Goal: Task Accomplishment & Management: Complete application form

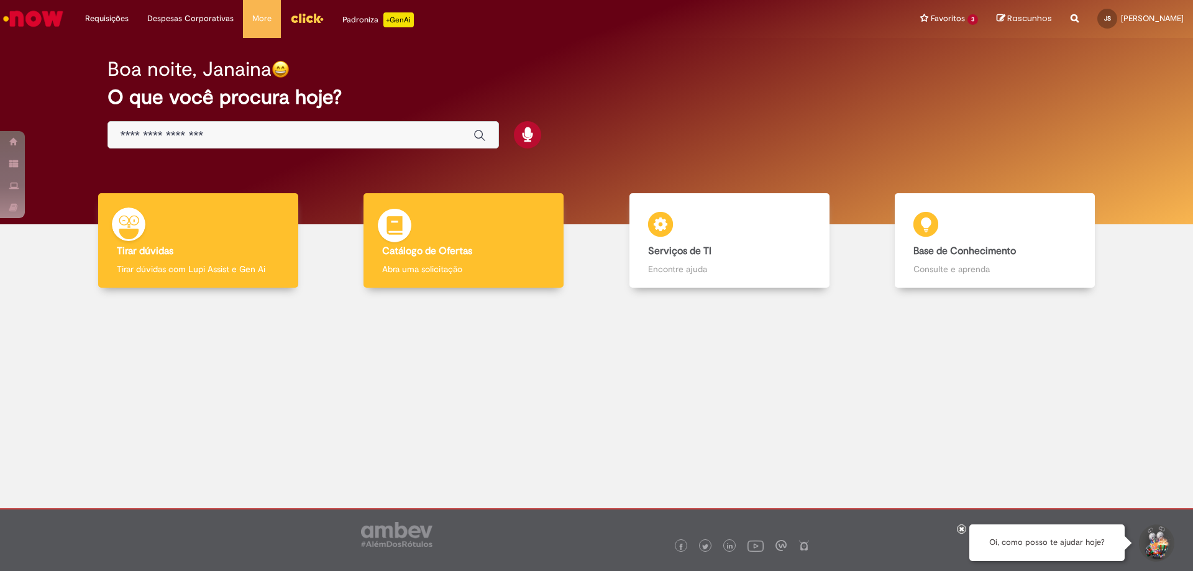
click at [438, 258] on div "Catálogo de Ofertas Catálogo de Ofertas Abra uma solicitação" at bounding box center [464, 240] width 200 height 95
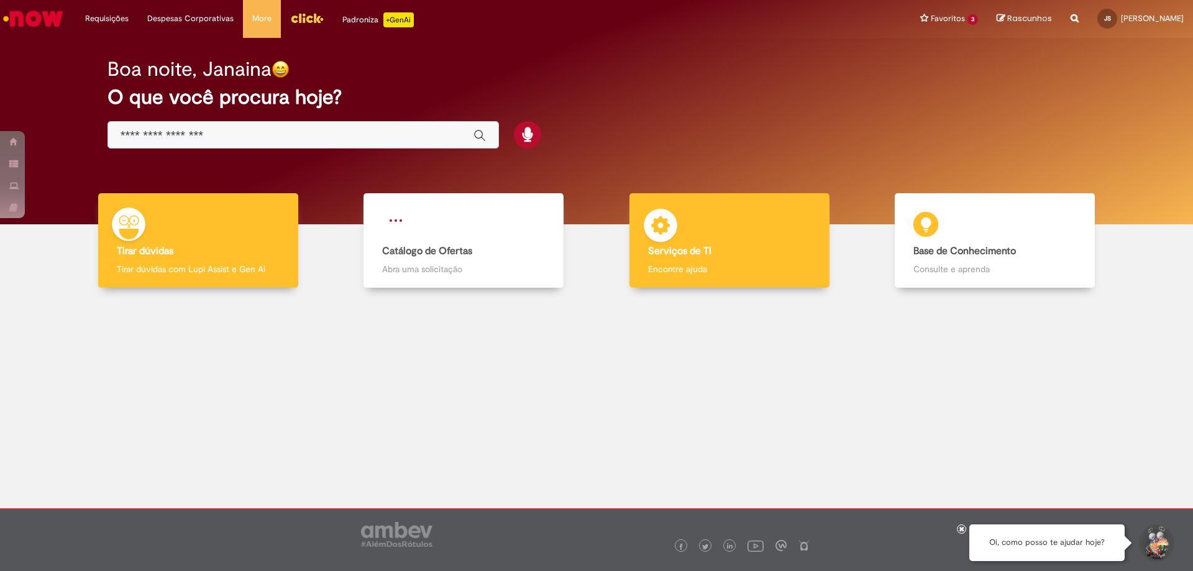
click at [699, 262] on div "Serviços de TI Serviços de TI Encontre ajuda" at bounding box center [730, 240] width 200 height 95
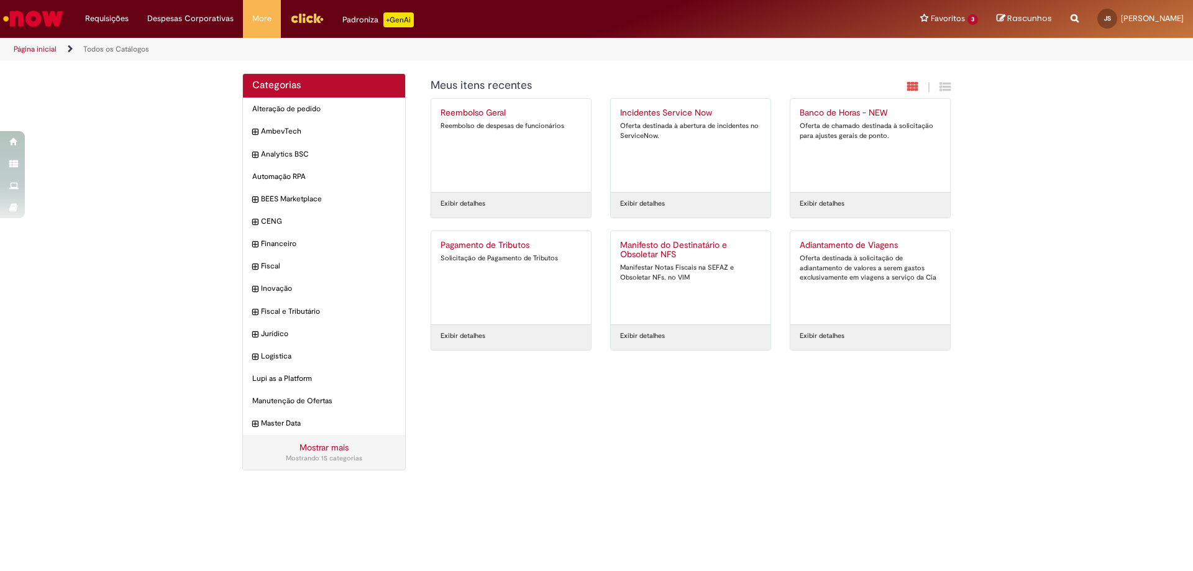
click at [713, 190] on link "Incidentes Service Now Oferta destinada à abertura de incidentes no ServiceNow." at bounding box center [691, 145] width 160 height 93
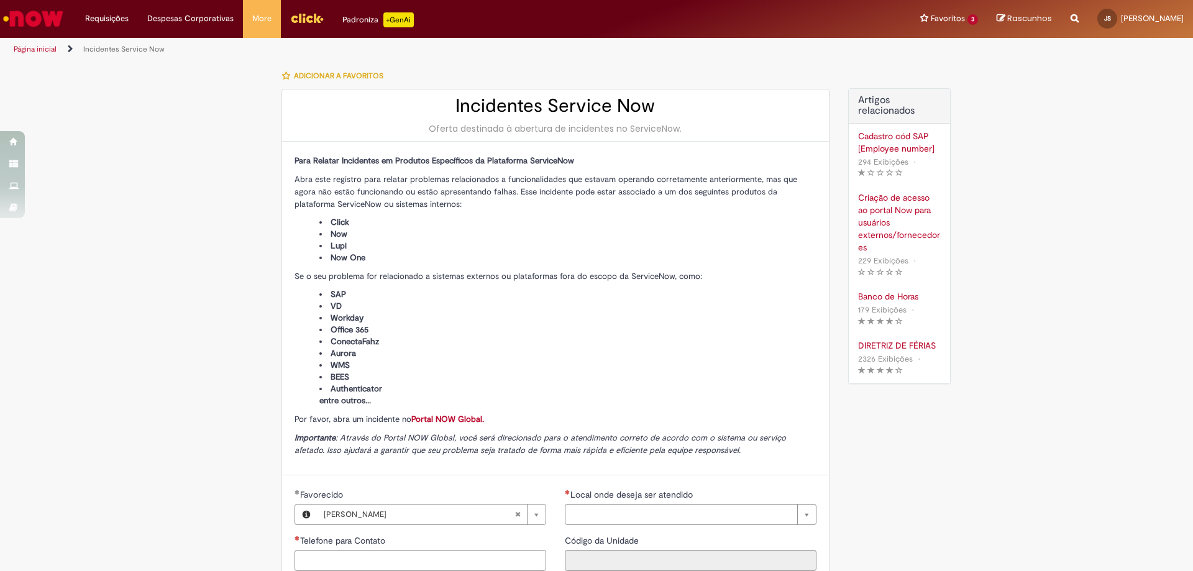
type input "**********"
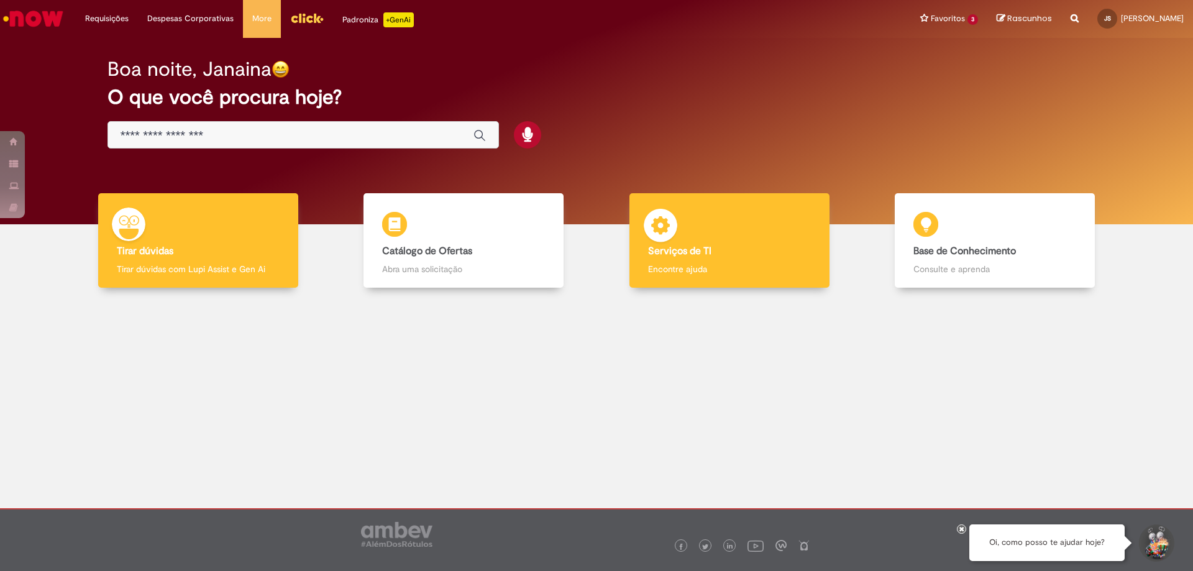
click at [733, 219] on div "Serviços de TI Serviços de TI Encontre ajuda" at bounding box center [730, 240] width 200 height 95
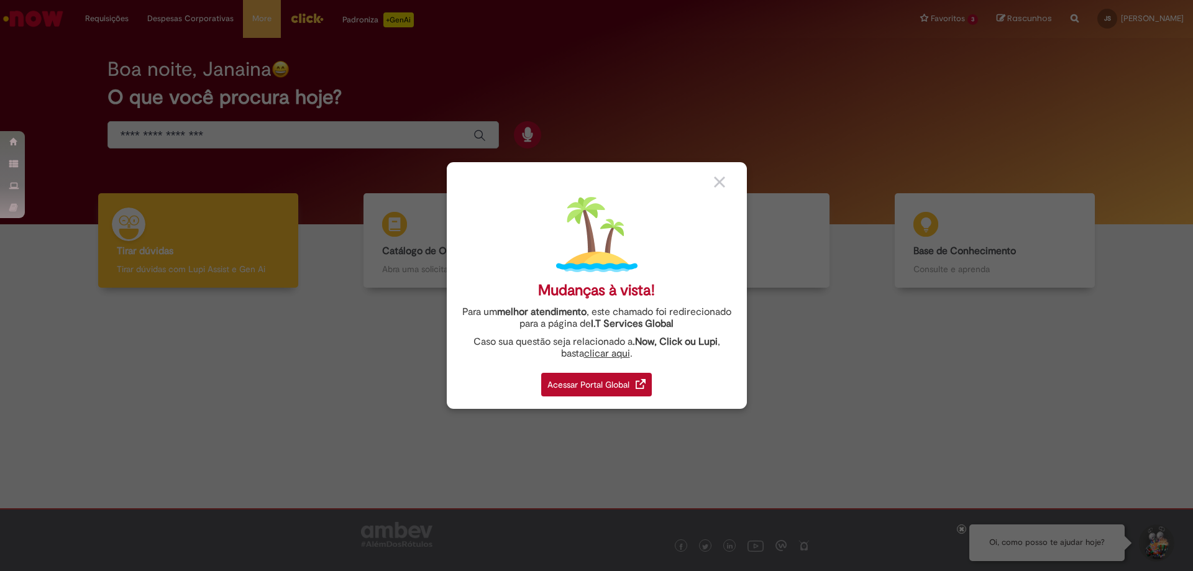
click at [631, 387] on div "Acessar Portal Global" at bounding box center [596, 385] width 111 height 24
